Goal: Information Seeking & Learning: Learn about a topic

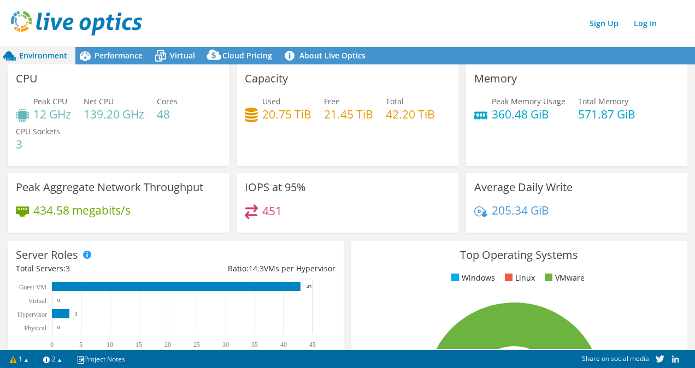
click at [310, 150] on div "Capacity Used 20.75 TiB Free 21.45 TiB Total 42.20 TiB" at bounding box center [347, 115] width 221 height 102
click at [130, 59] on span "Performance" at bounding box center [119, 55] width 48 height 10
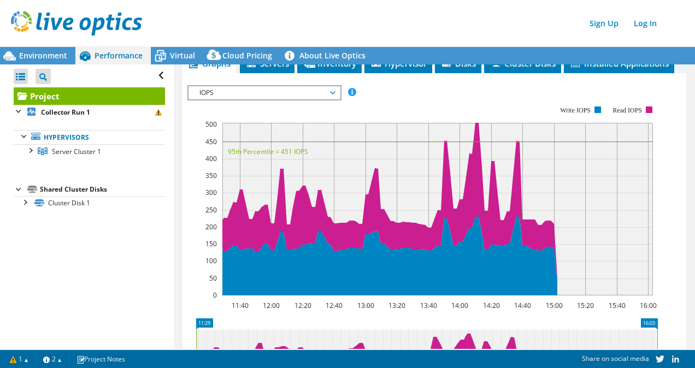
scroll to position [206, 0]
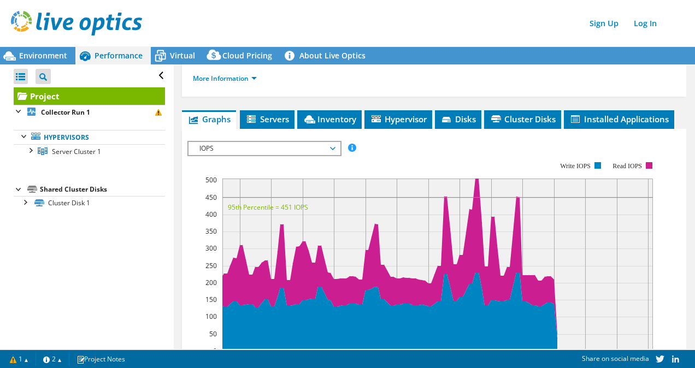
click at [239, 143] on span "IOPS" at bounding box center [264, 148] width 140 height 13
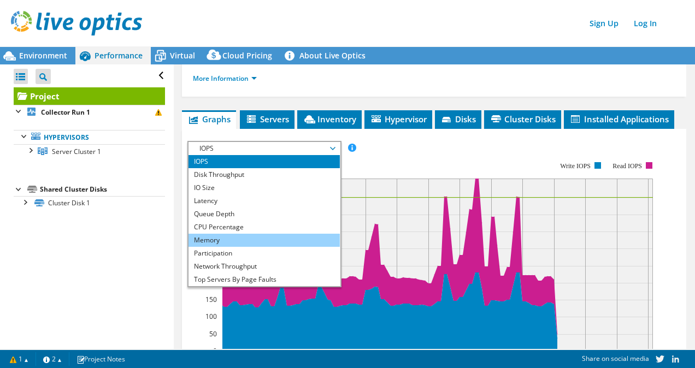
click at [245, 241] on li "Memory" at bounding box center [264, 240] width 151 height 13
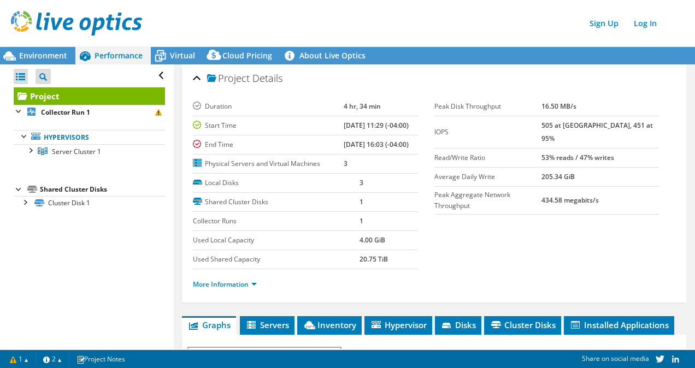
scroll to position [219, 0]
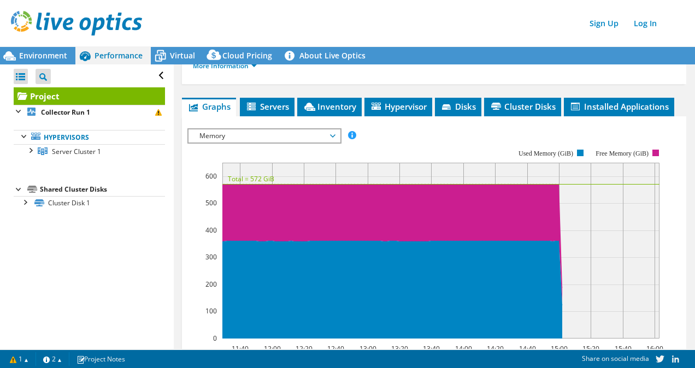
click at [232, 137] on span "Memory" at bounding box center [264, 136] width 140 height 13
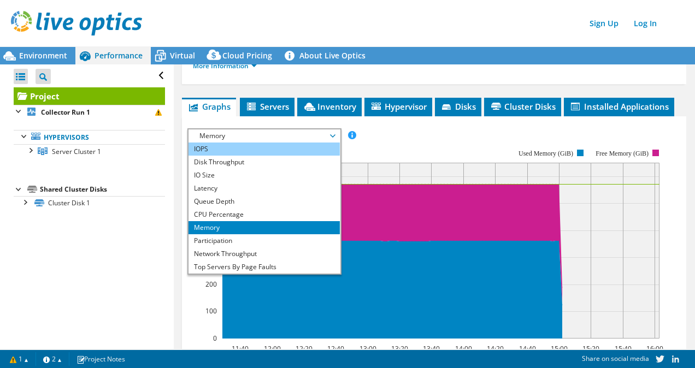
click at [231, 145] on li "IOPS" at bounding box center [264, 149] width 151 height 13
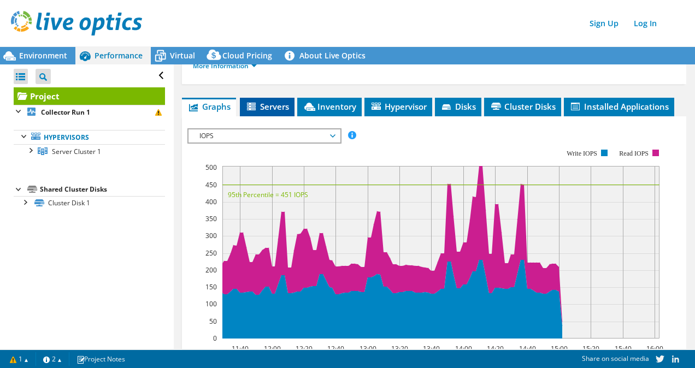
click at [266, 101] on span "Servers" at bounding box center [267, 106] width 44 height 11
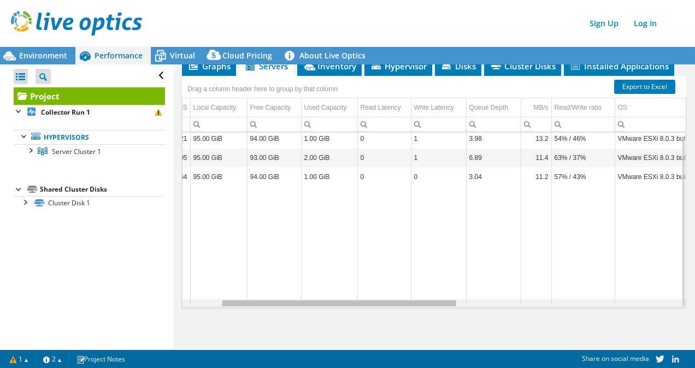
scroll to position [0, 0]
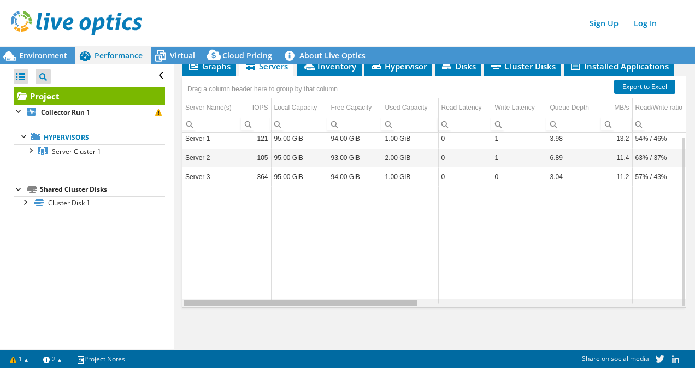
drag, startPoint x: 357, startPoint y: 302, endPoint x: 337, endPoint y: 300, distance: 19.9
click at [337, 300] on body "Sign Up Log In This project has been archived. No changes can be made, and grap…" at bounding box center [347, 184] width 695 height 368
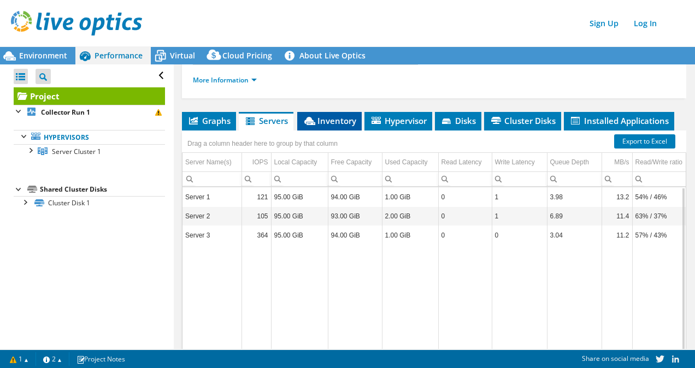
click at [320, 119] on span "Inventory" at bounding box center [330, 120] width 54 height 11
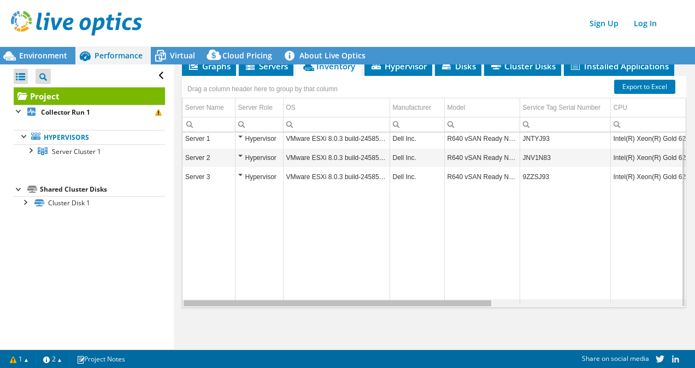
drag, startPoint x: 459, startPoint y: 303, endPoint x: 309, endPoint y: 269, distance: 153.4
click at [309, 269] on body "Sign Up Log In This project has been archived. No changes can be made, and grap…" at bounding box center [347, 184] width 695 height 368
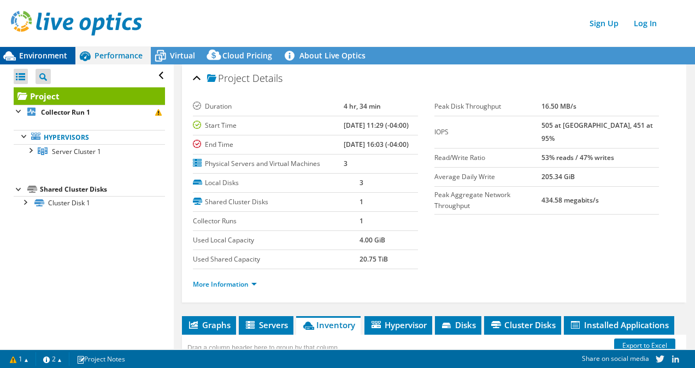
click at [43, 59] on span "Environment" at bounding box center [43, 55] width 48 height 10
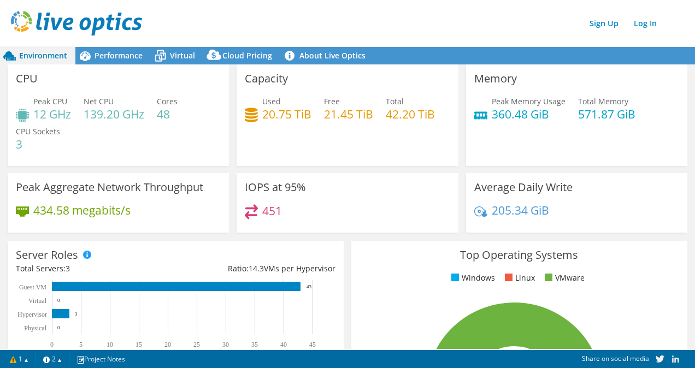
click at [154, 142] on div "Peak CPU 12 GHz Net CPU 139.20 GHz Cores 48 CPU Sockets 3" at bounding box center [118, 129] width 205 height 66
click at [330, 137] on div "Capacity Used 20.75 TiB Free 21.45 TiB Total 42.20 TiB" at bounding box center [347, 115] width 221 height 102
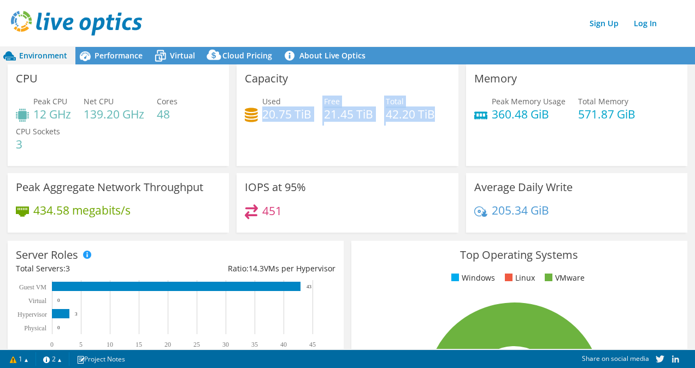
drag, startPoint x: 261, startPoint y: 113, endPoint x: 437, endPoint y: 122, distance: 176.2
click at [437, 122] on div "Used 20.75 TiB Free 21.45 TiB Total 42.20 TiB" at bounding box center [347, 114] width 205 height 36
drag, startPoint x: 437, startPoint y: 122, endPoint x: 379, endPoint y: 132, distance: 58.9
click at [379, 132] on div "Capacity Used 20.75 TiB Free 21.45 TiB Total 42.20 TiB" at bounding box center [347, 115] width 221 height 102
click at [399, 118] on h4 "42.20 TiB" at bounding box center [410, 114] width 49 height 12
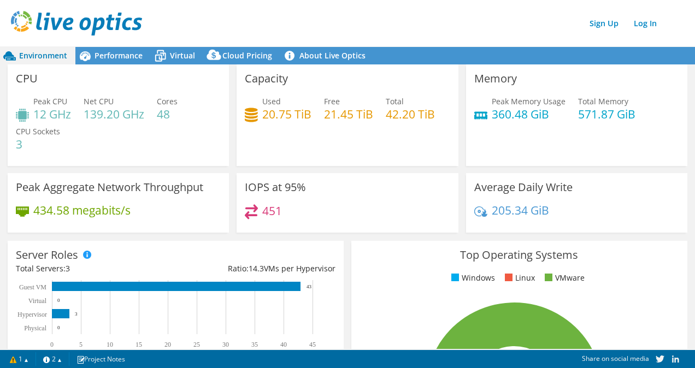
click at [424, 94] on div "Capacity Used 20.75 TiB Free 21.45 TiB Total 42.20 TiB" at bounding box center [347, 115] width 221 height 102
click at [126, 54] on span "Performance" at bounding box center [119, 55] width 48 height 10
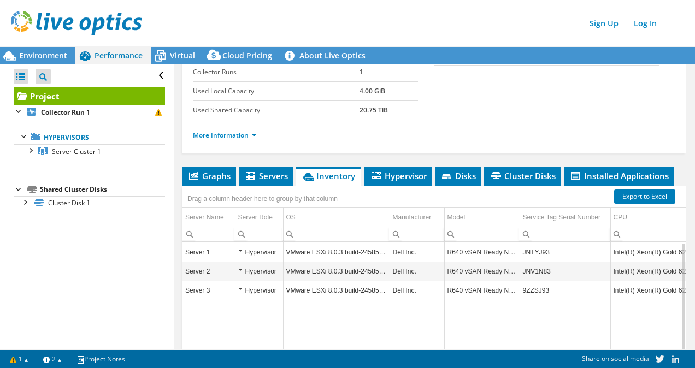
scroll to position [164, 0]
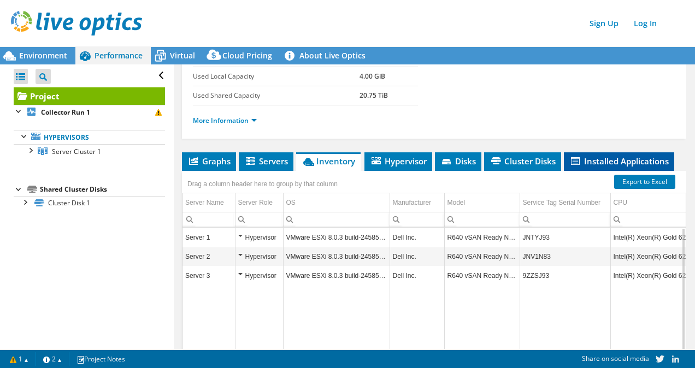
click at [606, 156] on span "Installed Applications" at bounding box center [619, 161] width 99 height 11
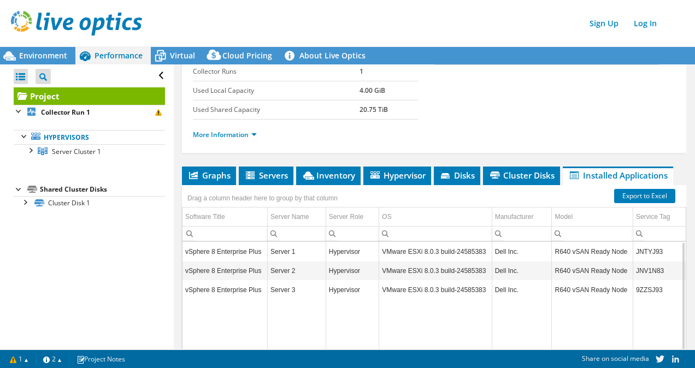
scroll to position [0, 0]
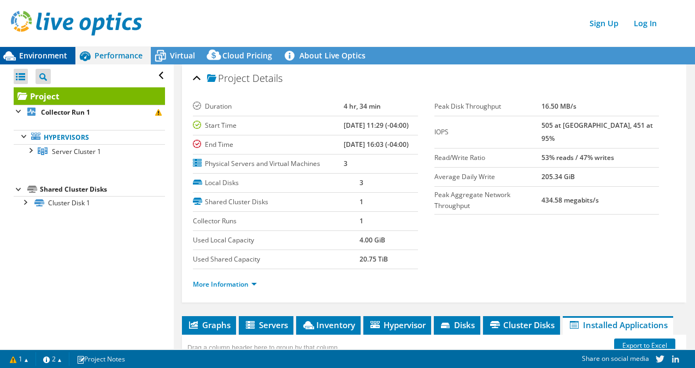
click at [36, 57] on span "Environment" at bounding box center [43, 55] width 48 height 10
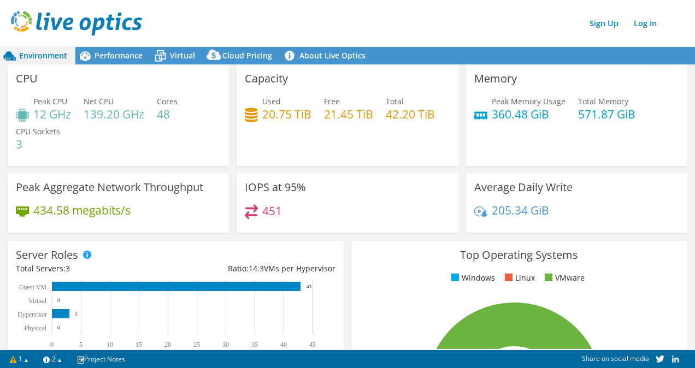
click at [336, 200] on div "IOPS at 95% 451" at bounding box center [347, 203] width 221 height 60
click at [127, 140] on div "Peak CPU 12 GHz Net CPU 139.20 GHz Cores 48 CPU Sockets 3" at bounding box center [118, 129] width 205 height 66
click at [175, 55] on span "Virtual" at bounding box center [182, 55] width 25 height 10
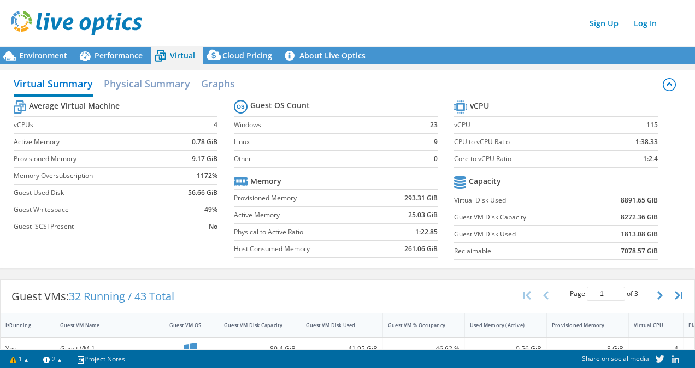
click at [288, 221] on td "Active Memory" at bounding box center [306, 215] width 145 height 17
drag, startPoint x: 612, startPoint y: 215, endPoint x: 638, endPoint y: 215, distance: 26.2
click at [638, 215] on td "8272.36 GiB" at bounding box center [625, 217] width 66 height 17
copy b "8272.36"
click at [37, 53] on span "Environment" at bounding box center [43, 55] width 48 height 10
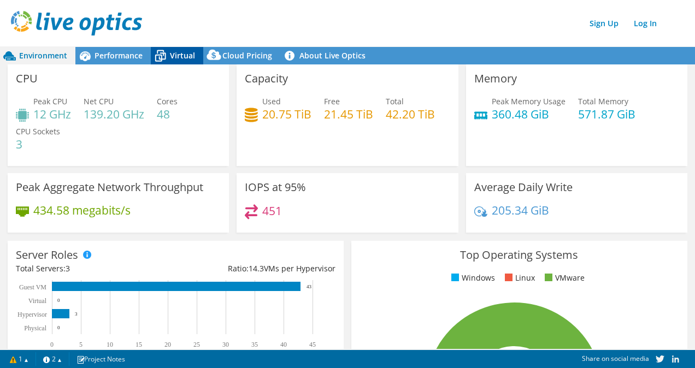
click at [180, 53] on span "Virtual" at bounding box center [182, 55] width 25 height 10
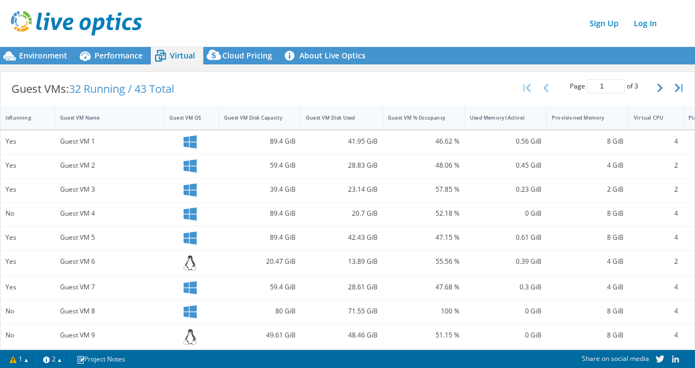
scroll to position [219, 0]
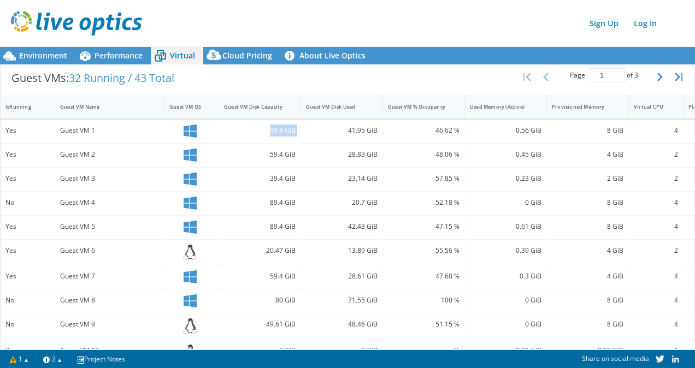
drag, startPoint x: 291, startPoint y: 130, endPoint x: 307, endPoint y: 131, distance: 15.9
click at [307, 131] on div "Yes Guest VM 1 89.4 GiB 41.95 GiB 46.62 % 0.56 GiB 8 GiB 4 VMware" at bounding box center [370, 132] width 738 height 24
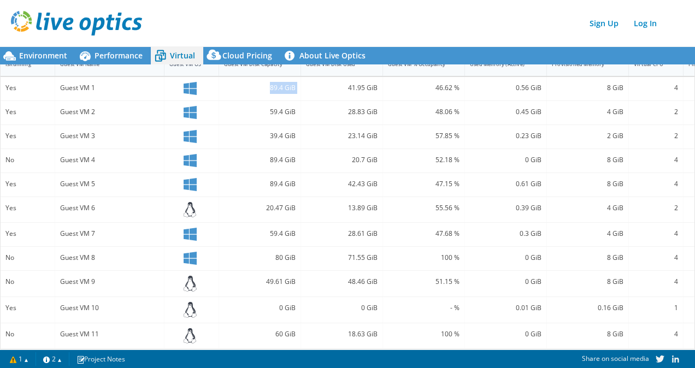
scroll to position [266, 0]
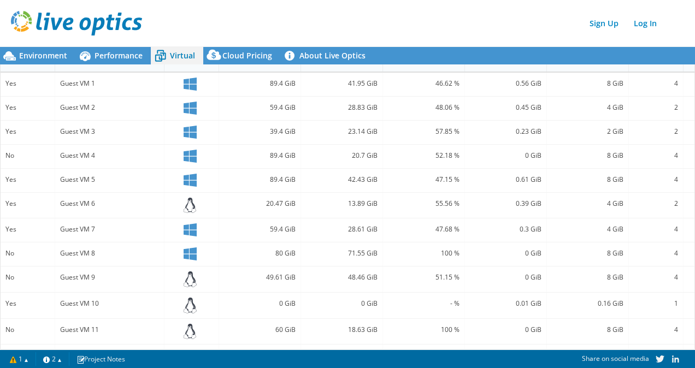
click at [377, 207] on div "13.89 GiB" at bounding box center [342, 204] width 72 height 12
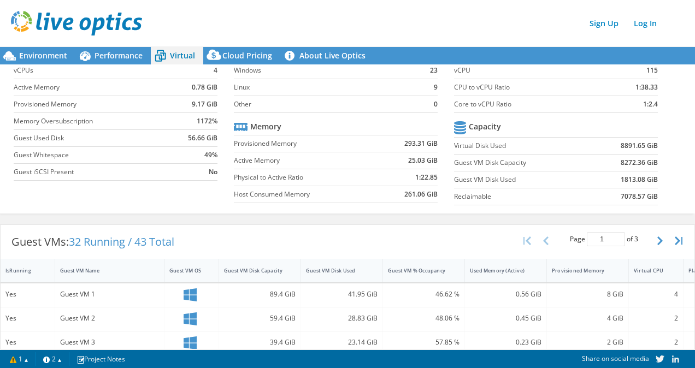
scroll to position [0, 0]
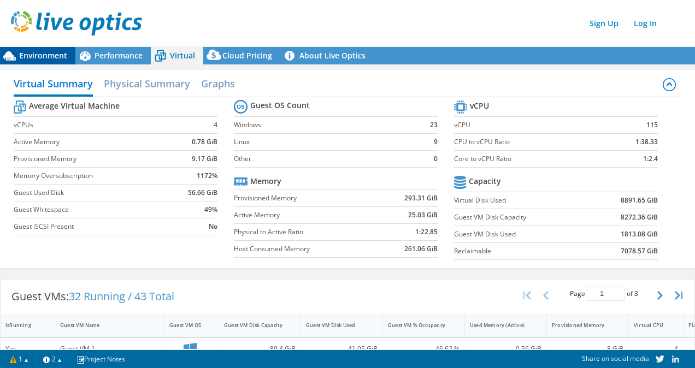
click at [43, 52] on span "Environment" at bounding box center [43, 55] width 48 height 10
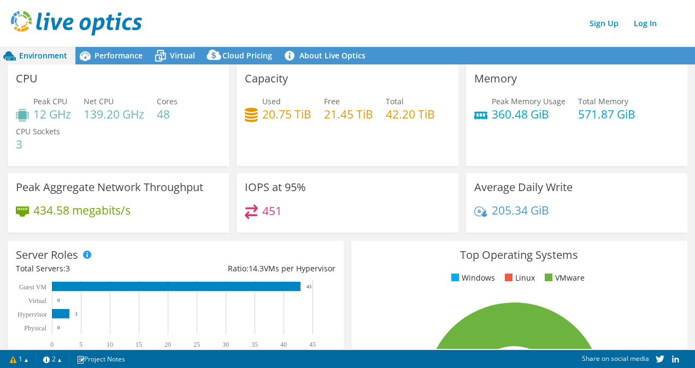
click at [583, 128] on div "Peak Memory Usage 360.48 GiB Total Memory 571.87 GiB" at bounding box center [576, 114] width 205 height 36
drag, startPoint x: 523, startPoint y: 114, endPoint x: 488, endPoint y: 118, distance: 34.7
click at [492, 118] on h4 "360.48 GiB" at bounding box center [529, 114] width 74 height 12
drag, startPoint x: 489, startPoint y: 118, endPoint x: 560, endPoint y: 122, distance: 71.7
click at [560, 122] on div "Peak Memory Usage 360.48 GiB Total Memory 571.87 GiB" at bounding box center [576, 114] width 205 height 36
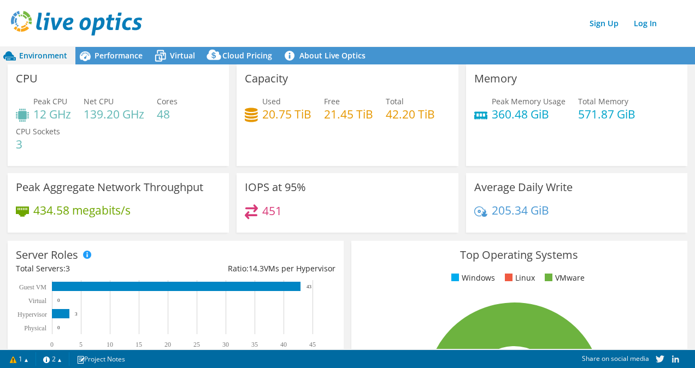
click at [596, 122] on div "Peak Memory Usage 360.48 GiB Total Memory 571.87 GiB" at bounding box center [576, 114] width 205 height 36
click at [392, 142] on div "Capacity Used 20.75 TiB Free 21.45 TiB Total 42.20 TiB" at bounding box center [347, 115] width 221 height 102
click at [580, 109] on h4 "571.87 GiB" at bounding box center [606, 114] width 57 height 12
click at [391, 151] on div "Capacity Used 20.75 TiB Free 21.45 TiB Total 42.20 TiB" at bounding box center [347, 115] width 221 height 102
